Goal: Task Accomplishment & Management: Manage account settings

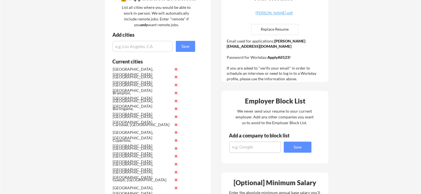
scroll to position [111, 0]
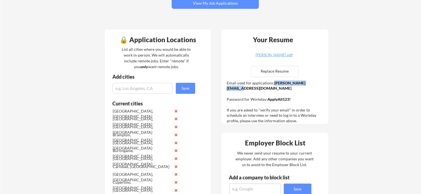
drag, startPoint x: 272, startPoint y: 83, endPoint x: 313, endPoint y: 85, distance: 41.0
click at [313, 85] on div "Email used for applications: [PERSON_NAME][EMAIL_ADDRESS][DOMAIN_NAME] Password…" at bounding box center [276, 101] width 98 height 43
click at [305, 85] on strong "[PERSON_NAME][EMAIL_ADDRESS][DOMAIN_NAME]" at bounding box center [266, 86] width 79 height 10
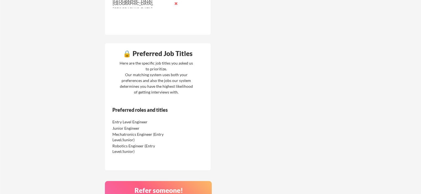
scroll to position [636, 0]
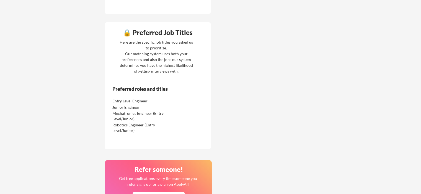
drag, startPoint x: 110, startPoint y: 100, endPoint x: 172, endPoint y: 103, distance: 61.5
click at [172, 103] on div "Preferred roles and titles Entry Level Engineer Junior Engineer Mechatronics En…" at bounding box center [150, 116] width 90 height 60
drag, startPoint x: 147, startPoint y: 103, endPoint x: 145, endPoint y: 101, distance: 2.9
click at [147, 103] on div "Entry Level Engineer" at bounding box center [141, 101] width 58 height 6
drag, startPoint x: 113, startPoint y: 106, endPoint x: 154, endPoint y: 106, distance: 40.7
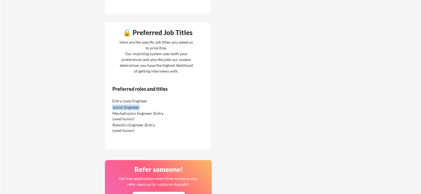
click at [154, 106] on div "Junior Engineer" at bounding box center [141, 108] width 58 height 6
drag, startPoint x: 113, startPoint y: 113, endPoint x: 135, endPoint y: 119, distance: 22.8
click at [135, 119] on div "Mechatronics Engineer (Entry Level/Junior)" at bounding box center [141, 116] width 58 height 11
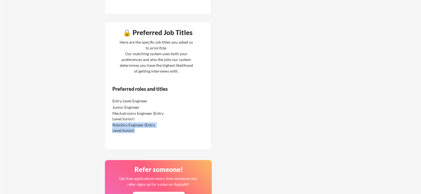
drag, startPoint x: 111, startPoint y: 124, endPoint x: 136, endPoint y: 133, distance: 26.5
click at [136, 133] on div "Robotics Engineer (Entry Level/Junior)" at bounding box center [146, 128] width 70 height 12
click at [149, 133] on div "Robotics Engineer (Entry Level/Junior)" at bounding box center [141, 128] width 58 height 11
drag, startPoint x: 112, startPoint y: 101, endPoint x: 162, endPoint y: 130, distance: 57.6
click at [162, 130] on div "Entry Level Engineer Junior Engineer Mechatronics Engineer (Entry Level/Junior)…" at bounding box center [146, 115] width 70 height 35
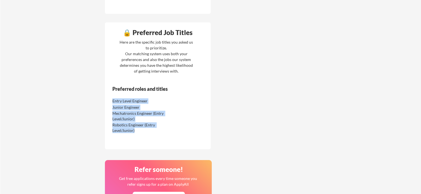
click at [162, 130] on div "Robotics Engineer (Entry Level/Junior)" at bounding box center [141, 128] width 58 height 11
drag, startPoint x: 151, startPoint y: 130, endPoint x: 110, endPoint y: 102, distance: 50.2
click at [110, 102] on div "Preferred roles and titles Entry Level Engineer Junior Engineer Mechatronics En…" at bounding box center [150, 116] width 90 height 60
click at [114, 102] on div "Entry Level Engineer" at bounding box center [141, 101] width 58 height 6
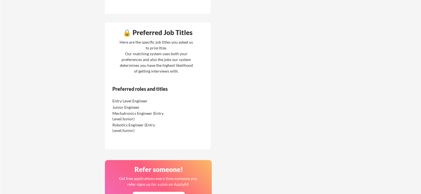
click at [200, 129] on div "🔒 Preferred Job Titles Here are the specific job titles you asked us to priorit…" at bounding box center [158, 85] width 106 height 127
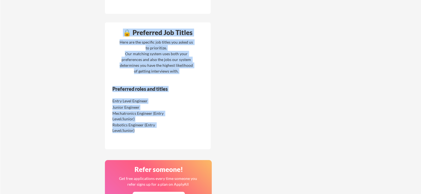
drag, startPoint x: 139, startPoint y: 133, endPoint x: 101, endPoint y: 100, distance: 50.4
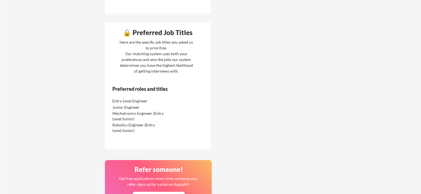
drag, startPoint x: 112, startPoint y: 100, endPoint x: 139, endPoint y: 115, distance: 31.1
click at [140, 116] on div "Entry Level Engineer Junior Engineer Mechatronics Engineer (Entry Level/Junior)…" at bounding box center [146, 115] width 70 height 35
click at [110, 99] on div "Preferred roles and titles Entry Level Engineer Junior Engineer Mechatronics En…" at bounding box center [150, 116] width 90 height 60
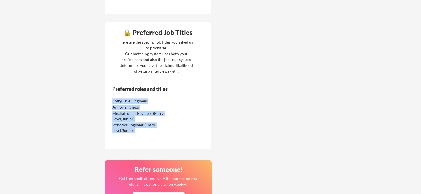
drag, startPoint x: 113, startPoint y: 99, endPoint x: 150, endPoint y: 132, distance: 49.8
click at [150, 132] on div "Entry Level Engineer Junior Engineer Mechatronics Engineer (Entry Level/Junior)…" at bounding box center [146, 115] width 70 height 35
click at [150, 132] on div "Robotics Engineer (Entry Level/Junior)" at bounding box center [141, 128] width 58 height 11
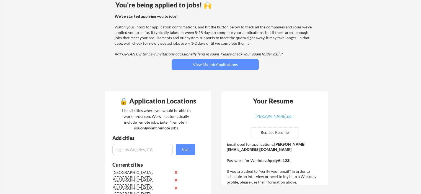
scroll to position [0, 0]
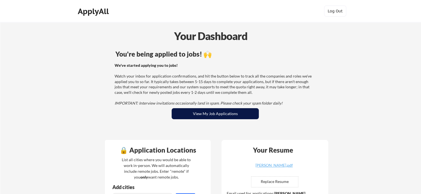
click at [218, 117] on button "View My Job Applications" at bounding box center [214, 113] width 87 height 11
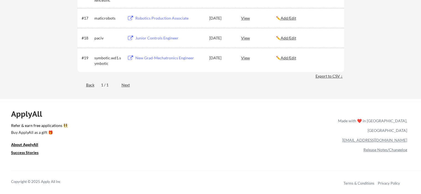
scroll to position [470, 0]
drag, startPoint x: 231, startPoint y: 58, endPoint x: 210, endPoint y: 57, distance: 21.6
click at [210, 57] on div "Sep 30, 2025" at bounding box center [221, 59] width 24 height 6
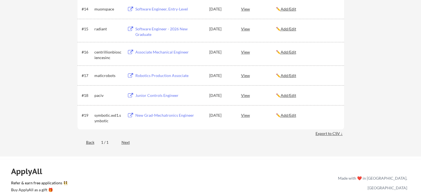
scroll to position [415, 0]
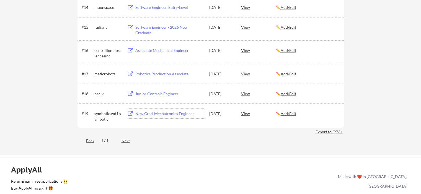
drag, startPoint x: 163, startPoint y: 112, endPoint x: 153, endPoint y: 114, distance: 10.0
click at [154, 115] on div "New Grad-Mechatronics Engineer" at bounding box center [169, 114] width 69 height 6
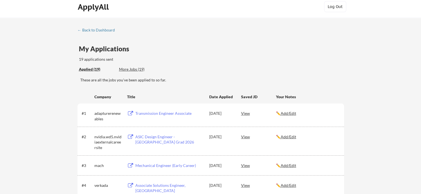
scroll to position [0, 0]
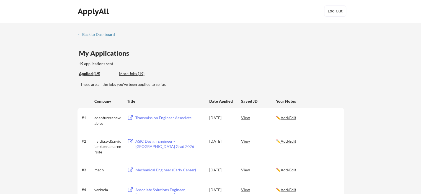
click at [137, 73] on div "More Jobs (19)" at bounding box center [139, 74] width 41 height 6
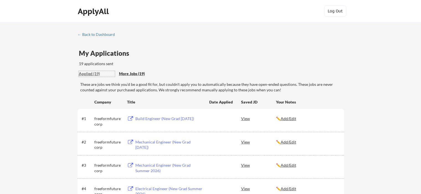
click at [89, 74] on div "Applied (19)" at bounding box center [97, 74] width 36 height 6
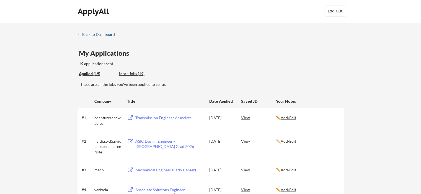
click at [88, 35] on div "← Back to Dashboard" at bounding box center [97, 35] width 41 height 4
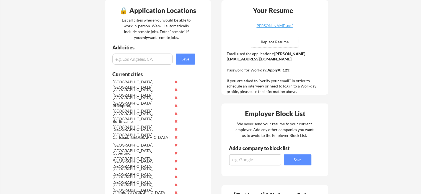
scroll to position [138, 0]
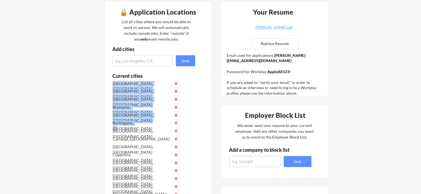
drag, startPoint x: 112, startPoint y: 83, endPoint x: 151, endPoint y: 126, distance: 58.1
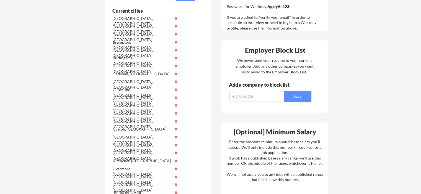
scroll to position [194, 0]
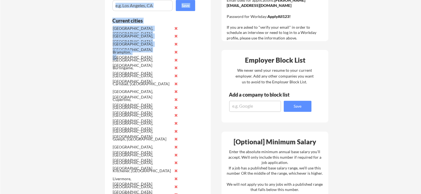
drag, startPoint x: 138, startPoint y: 51, endPoint x: 104, endPoint y: 51, distance: 34.0
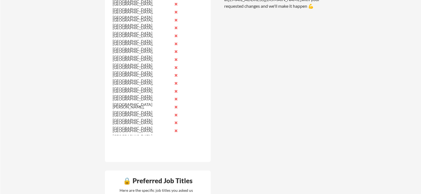
scroll to position [498, 0]
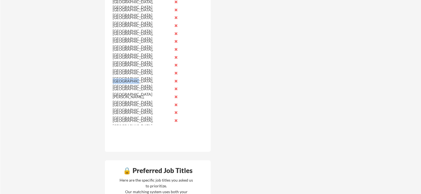
drag, startPoint x: 133, startPoint y: 81, endPoint x: 111, endPoint y: 82, distance: 21.6
click at [111, 82] on div "Toronto, ON" at bounding box center [146, 82] width 70 height 8
drag, startPoint x: 134, startPoint y: 80, endPoint x: 111, endPoint y: 83, distance: 22.3
click at [111, 83] on div "[GEOGRAPHIC_DATA], [GEOGRAPHIC_DATA]" at bounding box center [146, 82] width 70 height 8
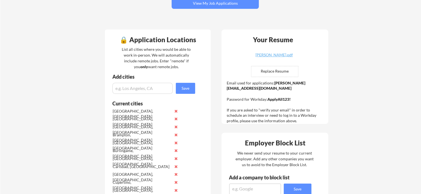
scroll to position [0, 0]
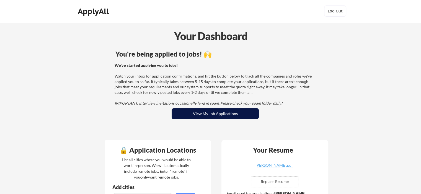
click at [191, 113] on button "View My Job Applications" at bounding box center [214, 113] width 87 height 11
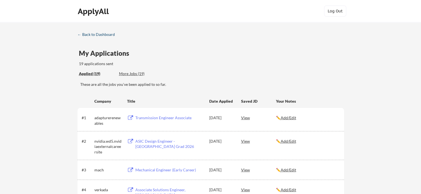
click at [84, 34] on div "← Back to Dashboard" at bounding box center [97, 35] width 41 height 4
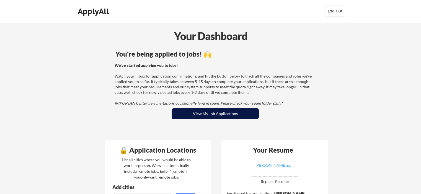
click at [197, 111] on button "View My Job Applications" at bounding box center [214, 113] width 87 height 11
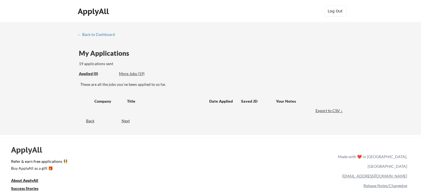
click at [136, 74] on div "More Jobs (19)" at bounding box center [139, 74] width 41 height 6
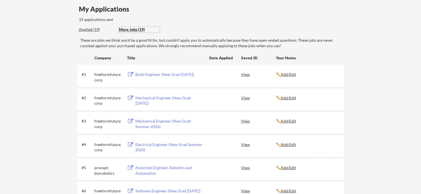
scroll to position [55, 0]
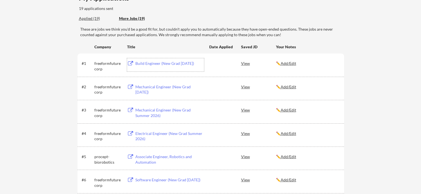
click at [162, 63] on div "Build Engineer (New Grad [DATE])" at bounding box center [169, 64] width 69 height 6
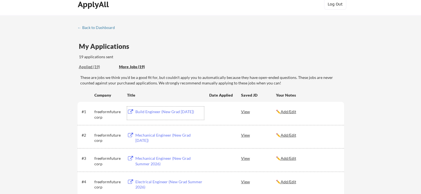
scroll to position [0, 0]
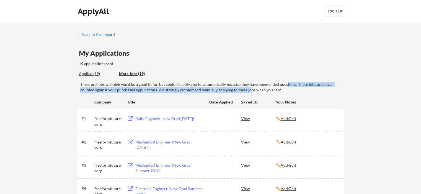
drag, startPoint x: 249, startPoint y: 88, endPoint x: 284, endPoint y: 85, distance: 35.5
click at [284, 85] on div "These are jobs we think you'd be a good fit for, but couldn't apply you to auto…" at bounding box center [212, 87] width 264 height 11
drag, startPoint x: 280, startPoint y: 90, endPoint x: 310, endPoint y: 84, distance: 30.7
click at [310, 84] on div "These are jobs we think you'd be a good fit for, but couldn't apply you to auto…" at bounding box center [212, 87] width 264 height 11
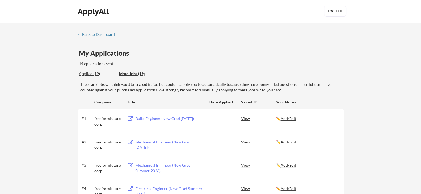
click at [104, 34] on div "← Back to Dashboard" at bounding box center [97, 35] width 41 height 4
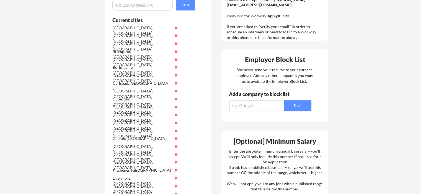
scroll to position [194, 0]
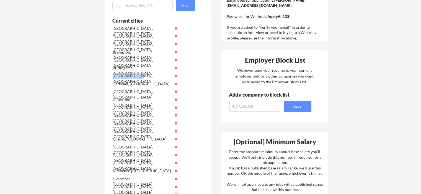
drag, startPoint x: 139, startPoint y: 76, endPoint x: 112, endPoint y: 77, distance: 27.7
click at [112, 77] on div "[GEOGRAPHIC_DATA], [GEOGRAPHIC_DATA]" at bounding box center [146, 76] width 70 height 8
drag, startPoint x: 113, startPoint y: 75, endPoint x: 147, endPoint y: 75, distance: 33.7
click at [147, 75] on div "[GEOGRAPHIC_DATA], [GEOGRAPHIC_DATA]" at bounding box center [142, 78] width 58 height 11
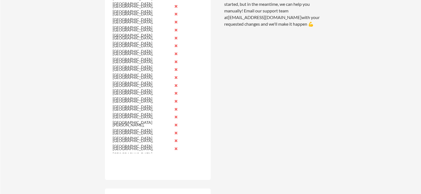
scroll to position [470, 0]
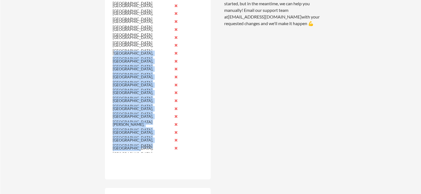
drag, startPoint x: 139, startPoint y: 146, endPoint x: 115, endPoint y: 55, distance: 93.6
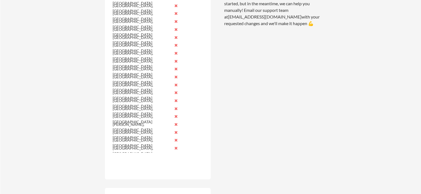
click at [89, 52] on div "Your Dashboard You're being applied to jobs! 🙌 We've started applying you to jo…" at bounding box center [210, 13] width 420 height 922
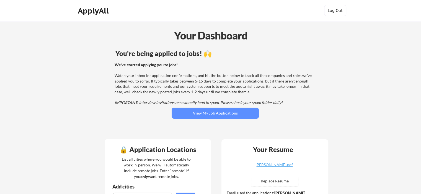
scroll to position [0, 0]
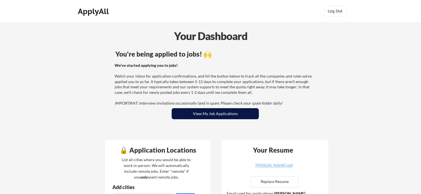
click at [204, 116] on button "View My Job Applications" at bounding box center [214, 113] width 87 height 11
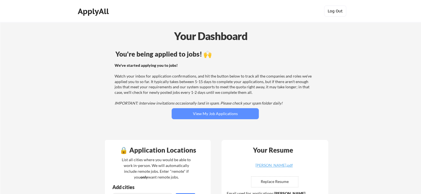
click at [336, 7] on button "Log Out" at bounding box center [335, 11] width 22 height 11
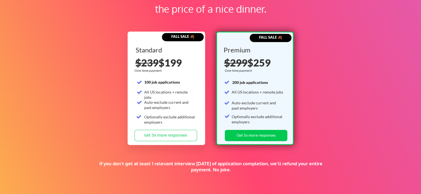
scroll to position [857, 0]
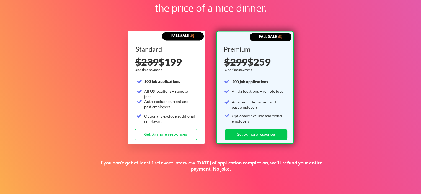
drag, startPoint x: 270, startPoint y: 59, endPoint x: 253, endPoint y: 62, distance: 17.0
click at [253, 62] on div "$299 $259" at bounding box center [255, 62] width 63 height 10
click at [322, 71] on div "Supercharge your job search for the price of a nice dinner. FALL SALE 🍂 Standar…" at bounding box center [210, 80] width 421 height 235
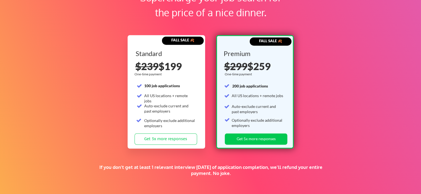
scroll to position [861, 0]
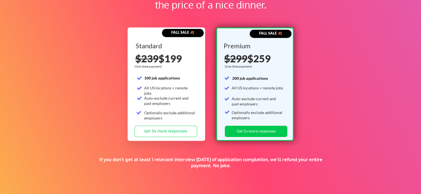
drag, startPoint x: 270, startPoint y: 58, endPoint x: 225, endPoint y: 56, distance: 44.9
click at [225, 56] on div "$299 $259" at bounding box center [255, 59] width 63 height 10
click at [225, 56] on s "$299" at bounding box center [235, 59] width 23 height 12
click at [359, 72] on div "Supercharge your job search for the price of a nice dinner. FALL SALE 🍂 Standar…" at bounding box center [210, 77] width 421 height 235
drag, startPoint x: 232, startPoint y: 87, endPoint x: 282, endPoint y: 89, distance: 50.1
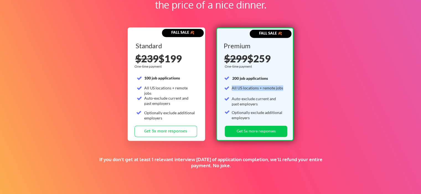
click at [282, 89] on div "All US locations + remote jobs" at bounding box center [257, 88] width 51 height 6
click at [281, 89] on div "Premium One-time payment 200 job applications All US locations + remote jobs Au…" at bounding box center [254, 84] width 63 height 83
click at [281, 89] on div "All US locations + remote jobs" at bounding box center [257, 88] width 51 height 6
drag, startPoint x: 281, startPoint y: 88, endPoint x: 230, endPoint y: 89, distance: 50.6
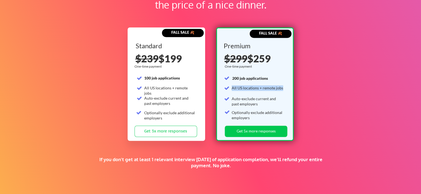
click at [230, 89] on div "Premium One-time payment 200 job applications All US locations + remote jobs Au…" at bounding box center [254, 84] width 63 height 83
click at [271, 86] on div "All US locations + remote jobs" at bounding box center [257, 88] width 51 height 6
drag, startPoint x: 230, startPoint y: 86, endPoint x: 284, endPoint y: 88, distance: 53.7
click at [285, 89] on div "Premium One-time payment 200 job applications All US locations + remote jobs Au…" at bounding box center [254, 84] width 63 height 83
click at [284, 88] on div "Premium One-time payment 200 job applications All US locations + remote jobs Au…" at bounding box center [254, 84] width 63 height 83
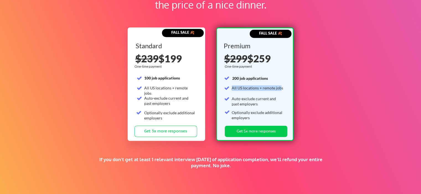
drag, startPoint x: 272, startPoint y: 87, endPoint x: 280, endPoint y: 88, distance: 8.7
click at [279, 89] on div "Premium One-time payment 200 job applications All US locations + remote jobs Au…" at bounding box center [254, 84] width 63 height 83
click at [281, 88] on div "All US locations + remote jobs" at bounding box center [257, 88] width 51 height 6
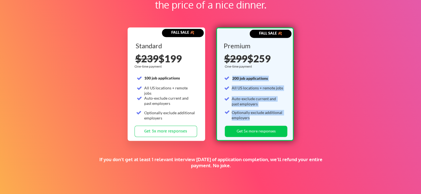
drag, startPoint x: 251, startPoint y: 119, endPoint x: 230, endPoint y: 80, distance: 44.3
click at [230, 80] on div "Premium One-time payment 200 job applications All US locations + remote jobs Au…" at bounding box center [254, 84] width 63 height 83
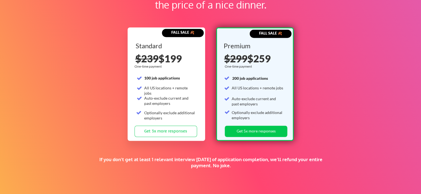
click at [343, 100] on div "Supercharge your job search for the price of a nice dinner. FALL SALE 🍂 Standar…" at bounding box center [210, 77] width 421 height 235
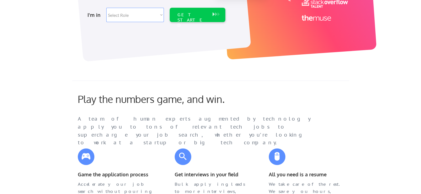
scroll to position [142, 0]
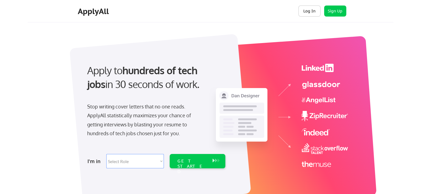
click at [315, 9] on button "Log In" at bounding box center [309, 11] width 22 height 11
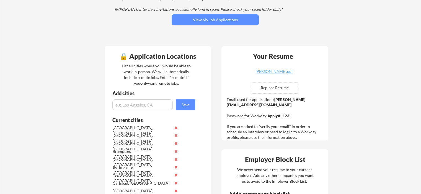
scroll to position [28, 0]
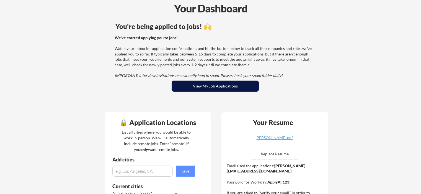
click at [225, 82] on button "View My Job Applications" at bounding box center [214, 86] width 87 height 11
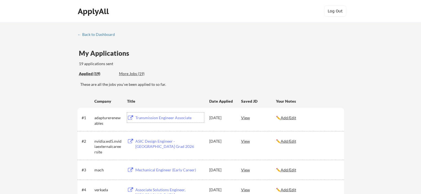
drag, startPoint x: 154, startPoint y: 116, endPoint x: 147, endPoint y: 99, distance: 19.0
click at [146, 99] on div "Title" at bounding box center [165, 101] width 77 height 10
click at [162, 118] on div "Transmission Engineer Associate" at bounding box center [169, 118] width 69 height 6
click at [82, 33] on div "← Back to Dashboard" at bounding box center [97, 35] width 41 height 4
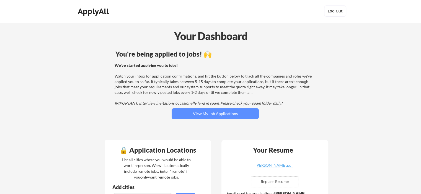
click at [334, 15] on button "Log Out" at bounding box center [335, 11] width 22 height 11
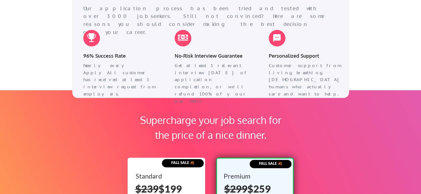
scroll to position [692, 0]
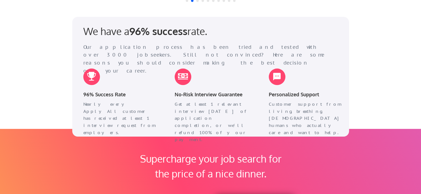
click at [201, 110] on div "Get at least 1 relevant interview [DATE] of application completion, or we'll re…" at bounding box center [212, 122] width 75 height 43
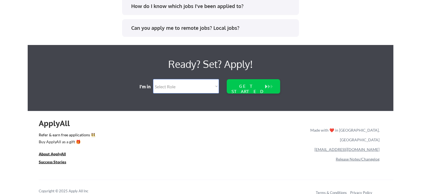
scroll to position [1188, 0]
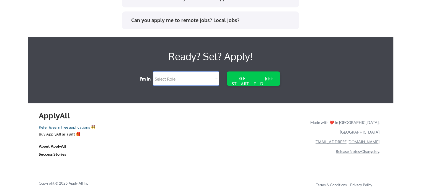
click at [79, 126] on link "Refer & earn free applications 👯‍♀️" at bounding box center [117, 129] width 156 height 6
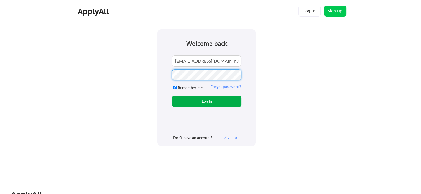
click at [209, 99] on button "Log In" at bounding box center [206, 101] width 69 height 11
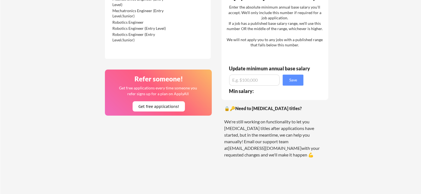
scroll to position [332, 0]
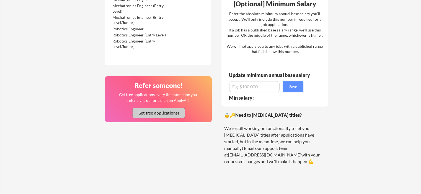
click at [170, 112] on button "Get free applications!" at bounding box center [158, 113] width 52 height 10
